Goal: Task Accomplishment & Management: Manage account settings

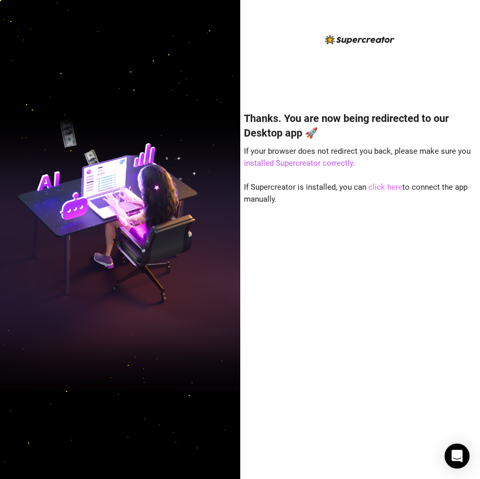
click at [393, 191] on link "click here" at bounding box center [386, 187] width 34 height 9
click at [17, 30] on div at bounding box center [120, 239] width 240 height 479
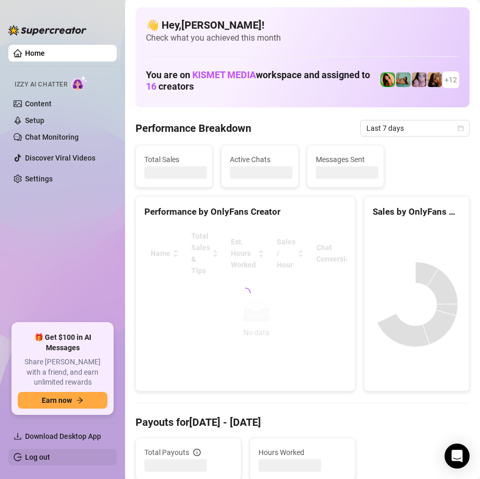
click at [31, 458] on link "Log out" at bounding box center [37, 457] width 25 height 8
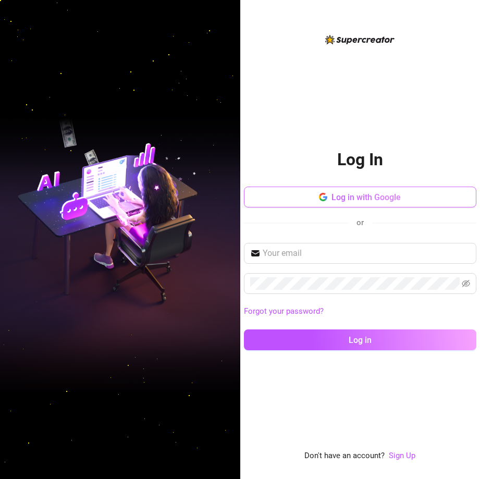
click at [372, 201] on span "Log in with Google" at bounding box center [366, 197] width 69 height 10
